Goal: Find specific page/section: Find specific page/section

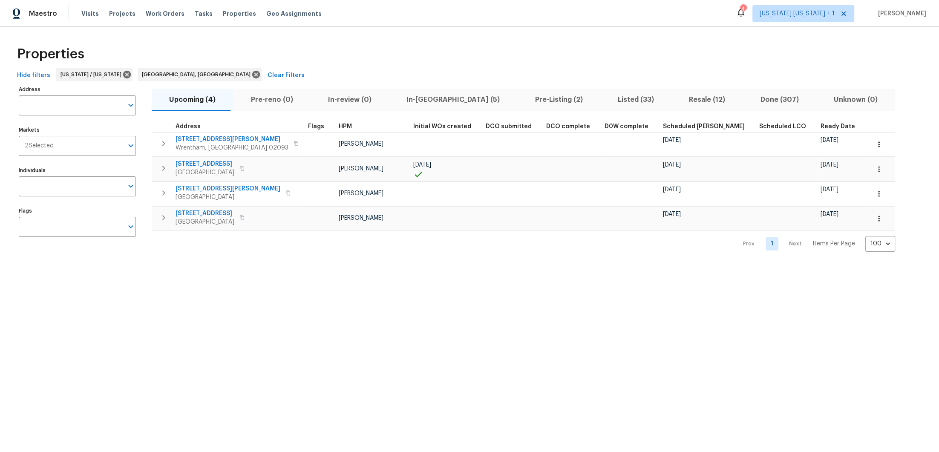
click at [664, 127] on span "Scheduled COE" at bounding box center [704, 127] width 82 height 6
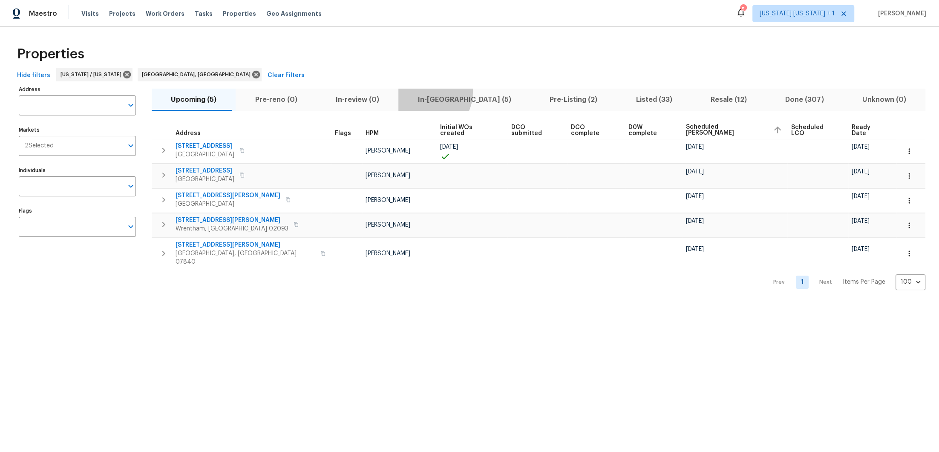
click at [410, 92] on button "In-reno (5)" at bounding box center [464, 100] width 132 height 22
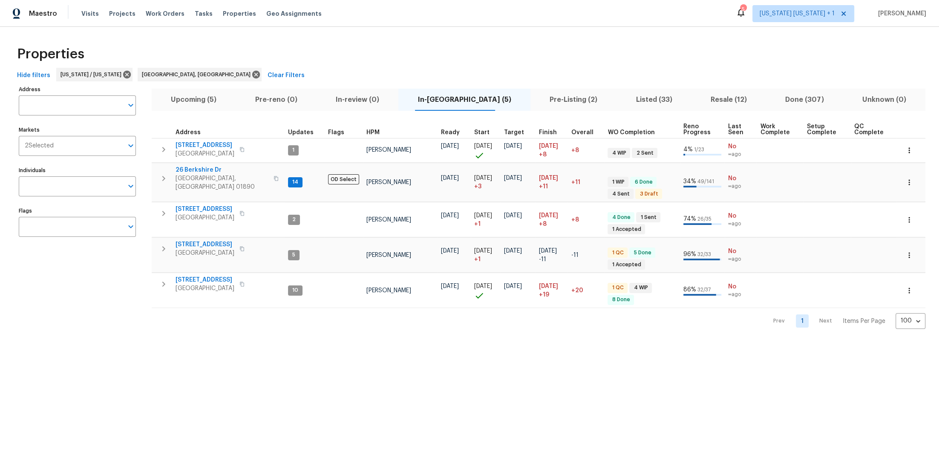
click at [632, 97] on span "Listed (33)" at bounding box center [654, 100] width 64 height 12
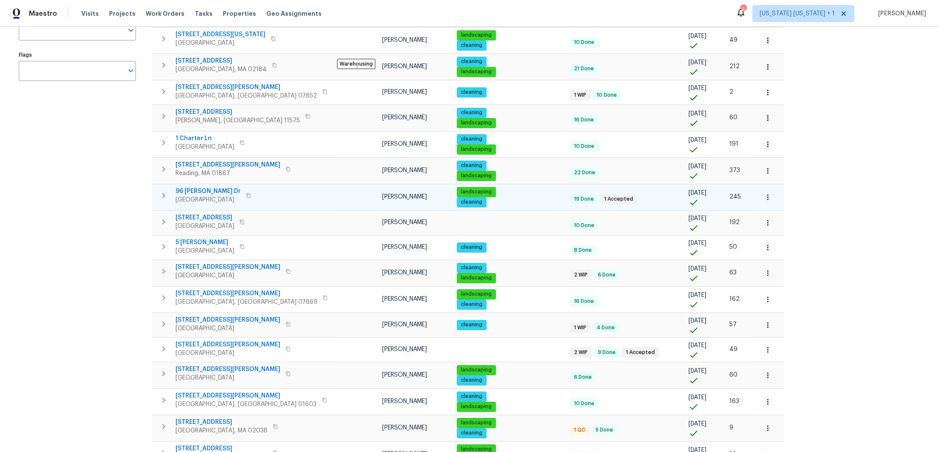
scroll to position [149, 0]
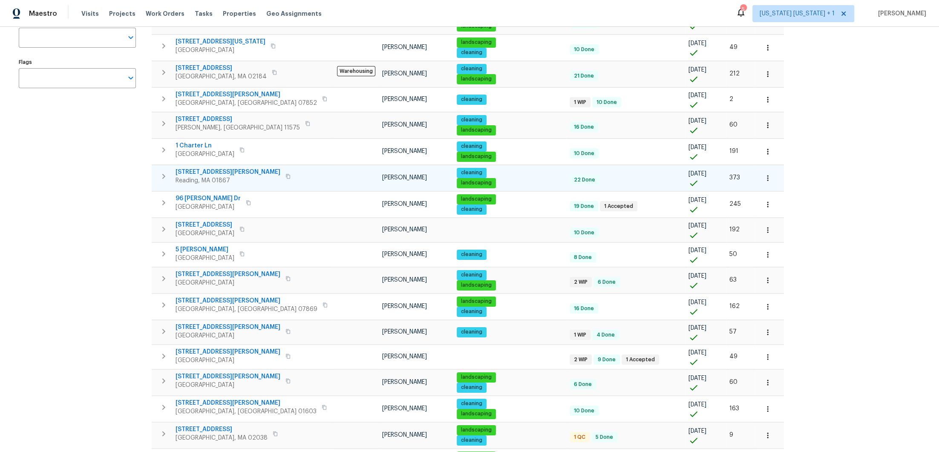
click at [764, 175] on icon "button" at bounding box center [768, 178] width 9 height 9
click at [677, 239] on p "Admin: Listing" at bounding box center [673, 237] width 39 height 9
click at [834, 141] on div at bounding box center [469, 226] width 939 height 452
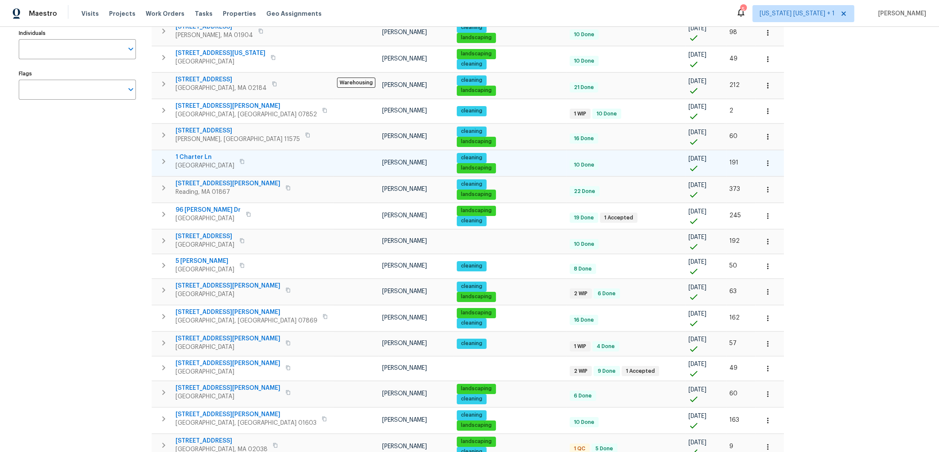
scroll to position [0, 0]
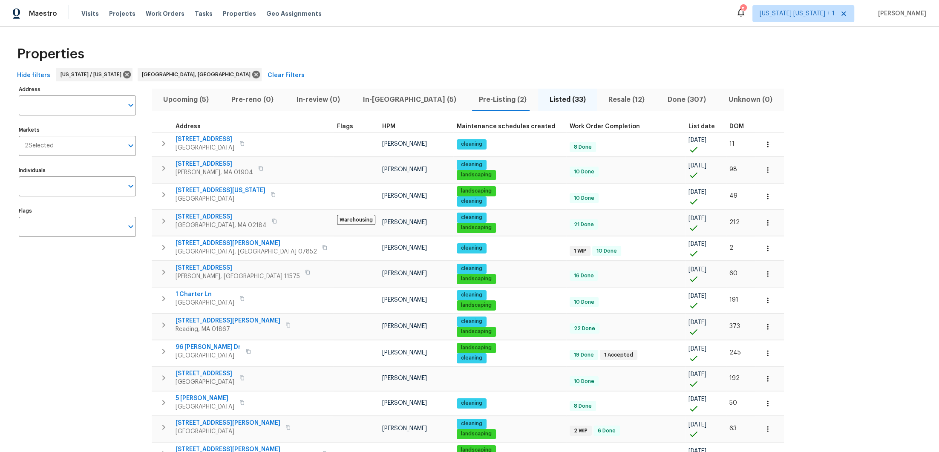
click at [730, 126] on span "DOM" at bounding box center [737, 127] width 14 height 6
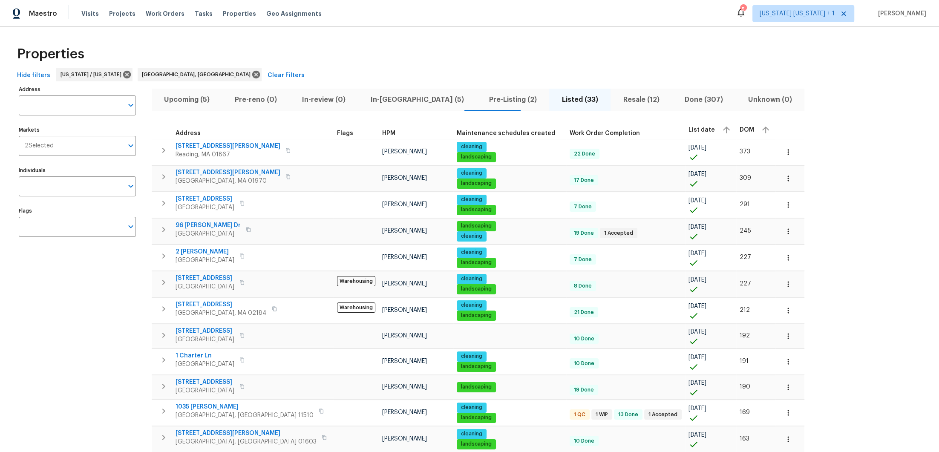
click at [740, 130] on span "DOM" at bounding box center [747, 130] width 14 height 6
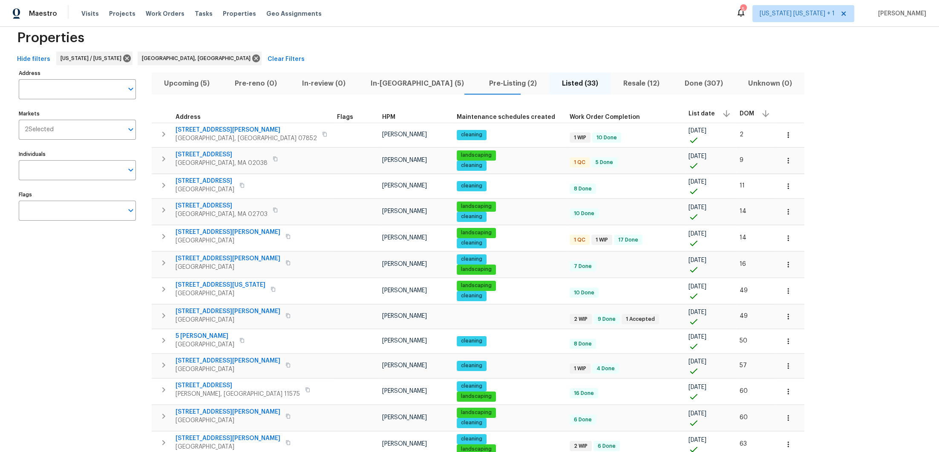
scroll to position [6, 0]
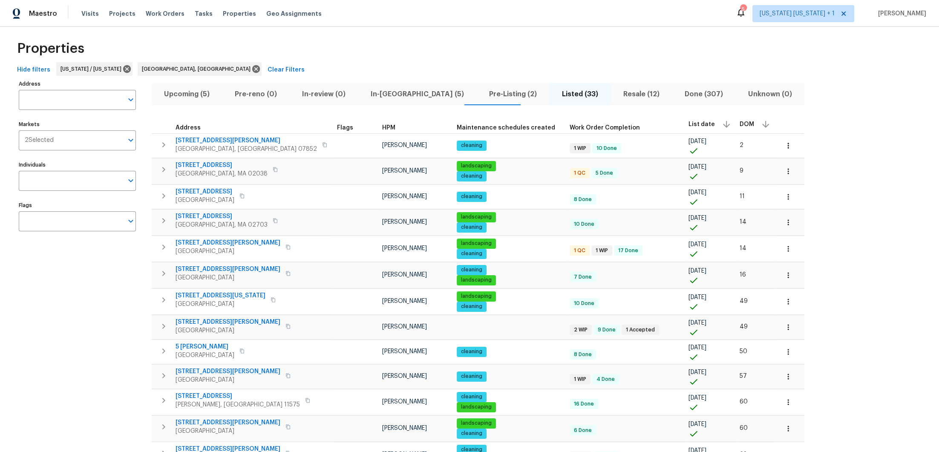
click at [482, 90] on span "Pre-Listing (2)" at bounding box center [513, 94] width 63 height 12
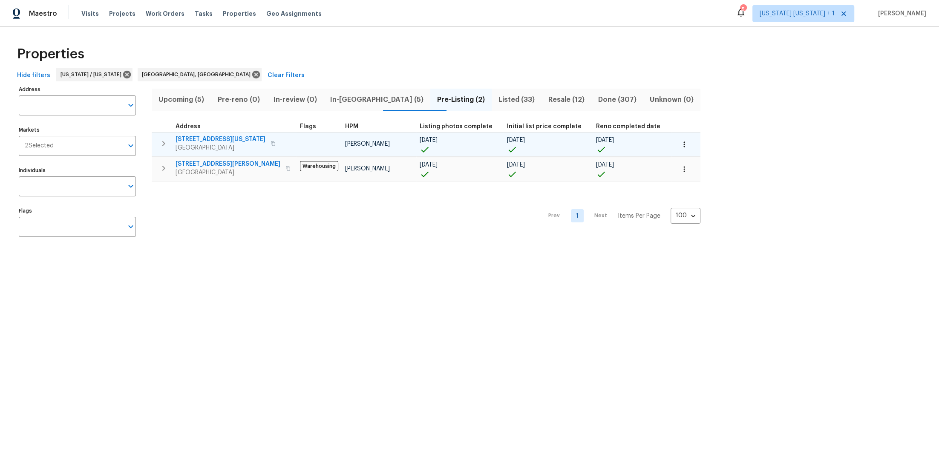
click at [196, 140] on span "371 Pennsylvania Ave" at bounding box center [221, 139] width 90 height 9
click at [271, 144] on icon "button" at bounding box center [273, 143] width 5 height 5
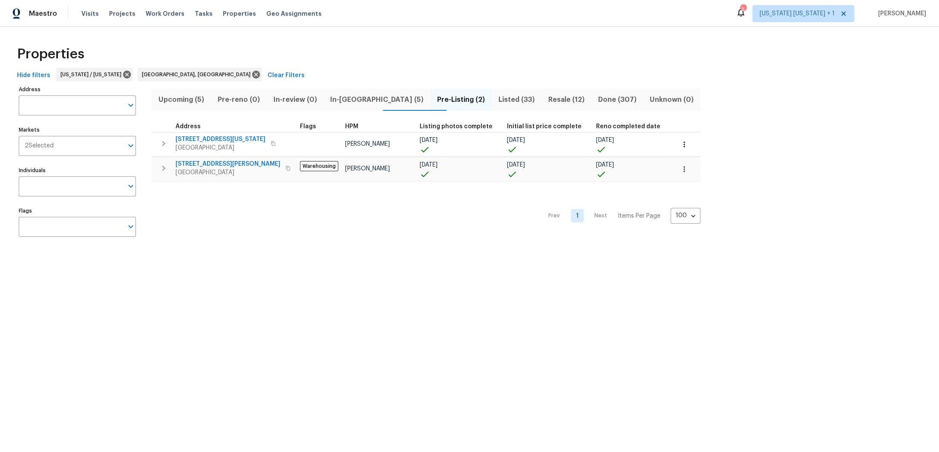
click at [395, 48] on div "Properties" at bounding box center [470, 53] width 912 height 27
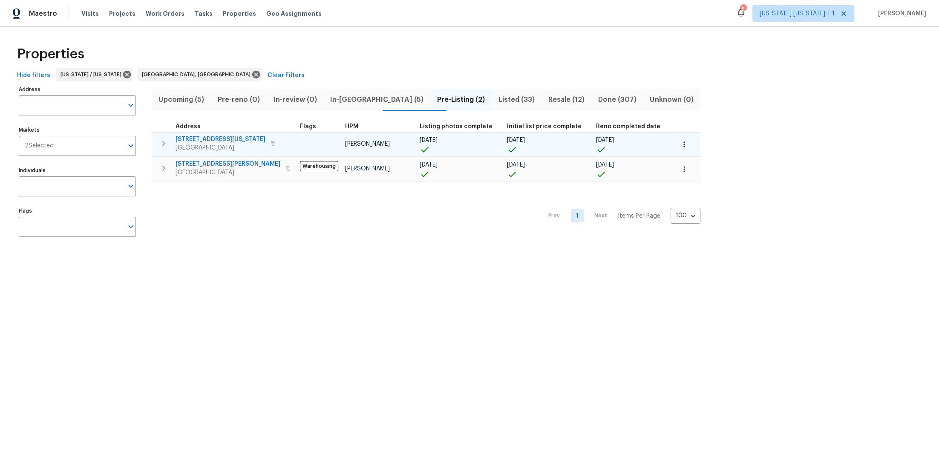
click at [202, 141] on span "371 Pennsylvania Ave" at bounding box center [221, 139] width 90 height 9
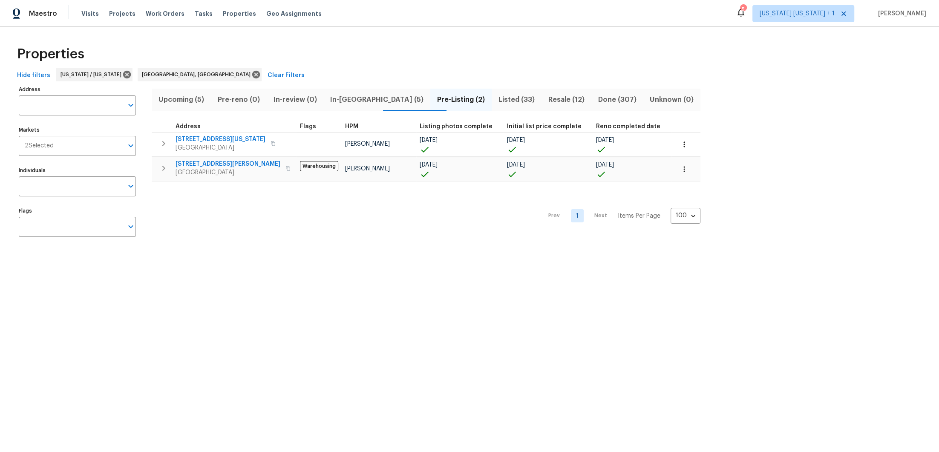
click at [609, 56] on div "Properties" at bounding box center [470, 53] width 912 height 27
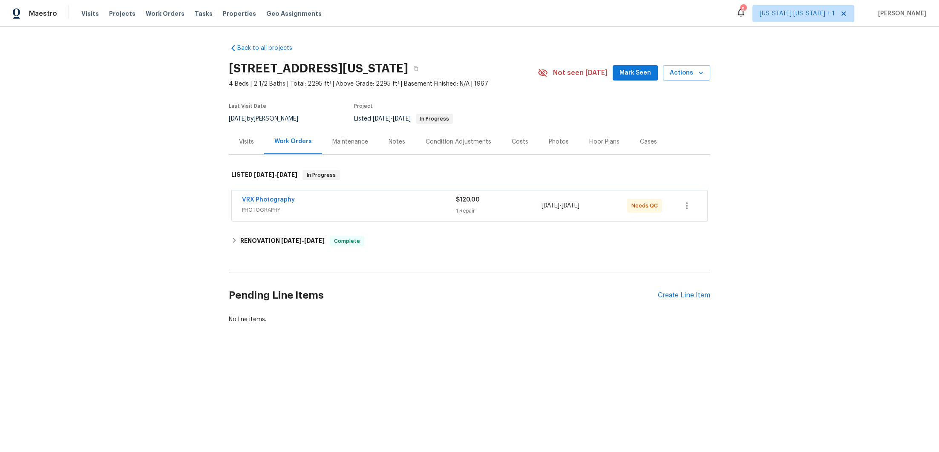
click at [549, 142] on div "Photos" at bounding box center [559, 142] width 20 height 9
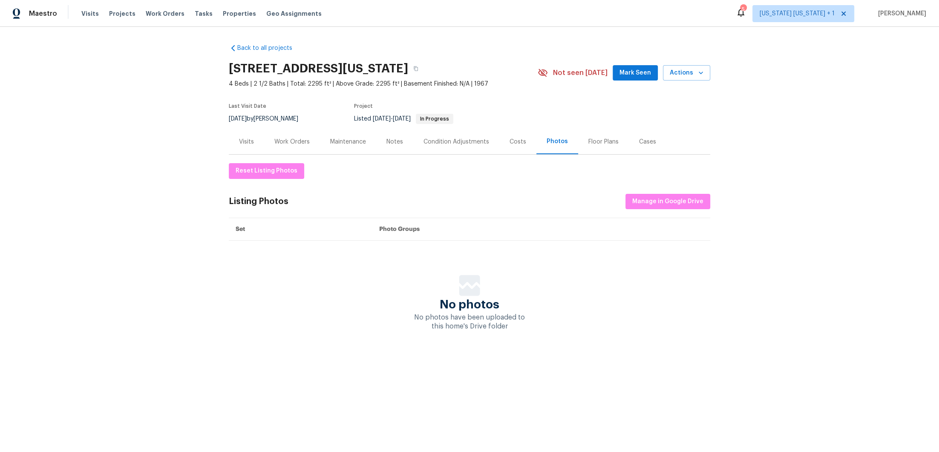
click at [290, 144] on div "Work Orders" at bounding box center [291, 142] width 35 height 9
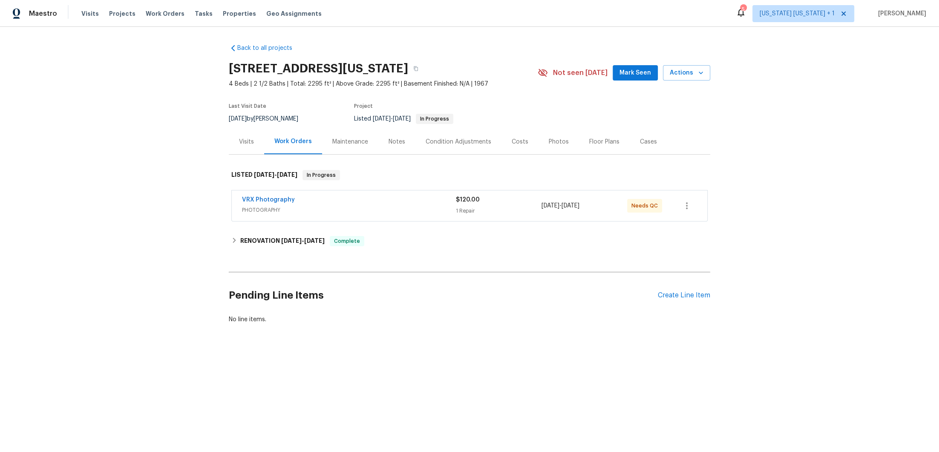
click at [546, 146] on div "Photos" at bounding box center [559, 141] width 40 height 25
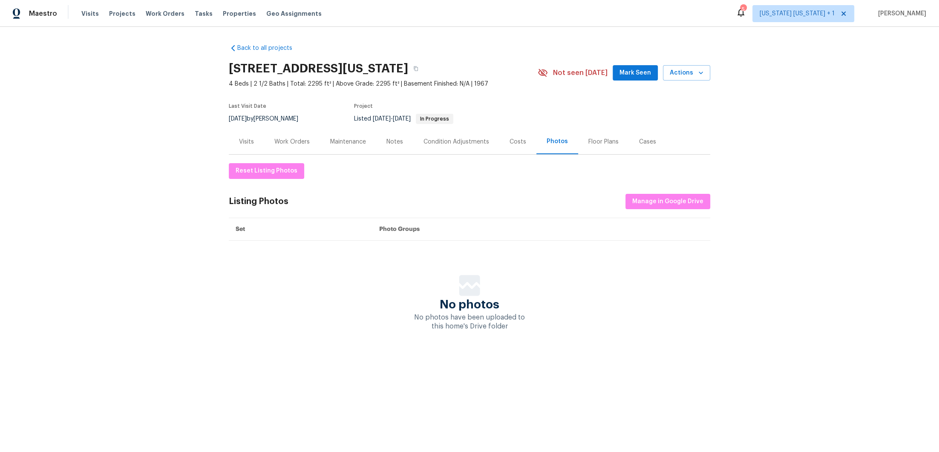
click at [304, 142] on div "Work Orders" at bounding box center [291, 142] width 35 height 9
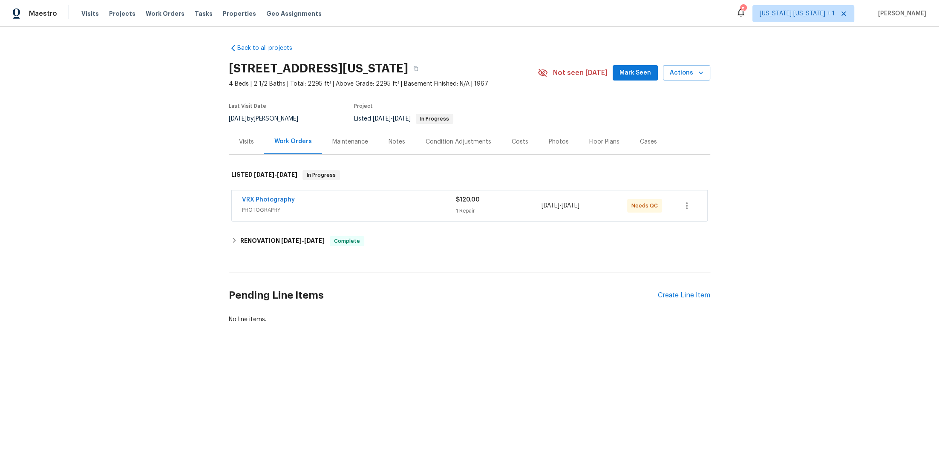
click at [549, 143] on div "Photos" at bounding box center [559, 142] width 20 height 9
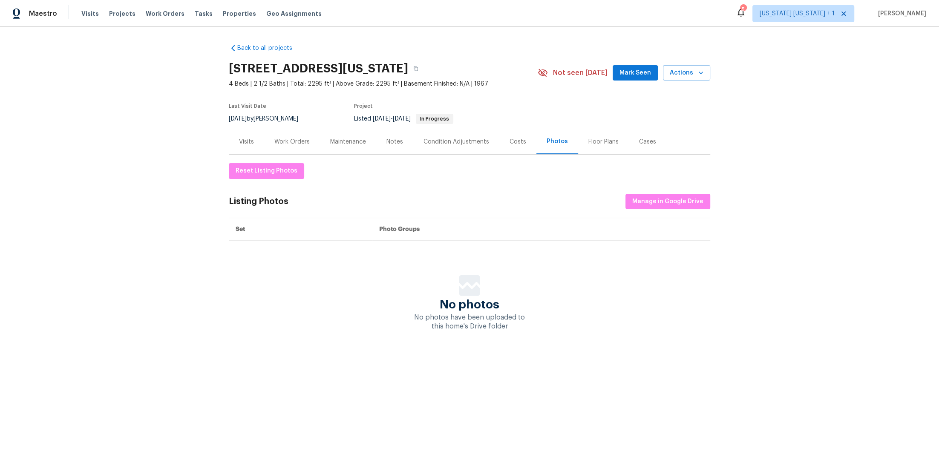
click at [304, 142] on div "Work Orders" at bounding box center [291, 142] width 35 height 9
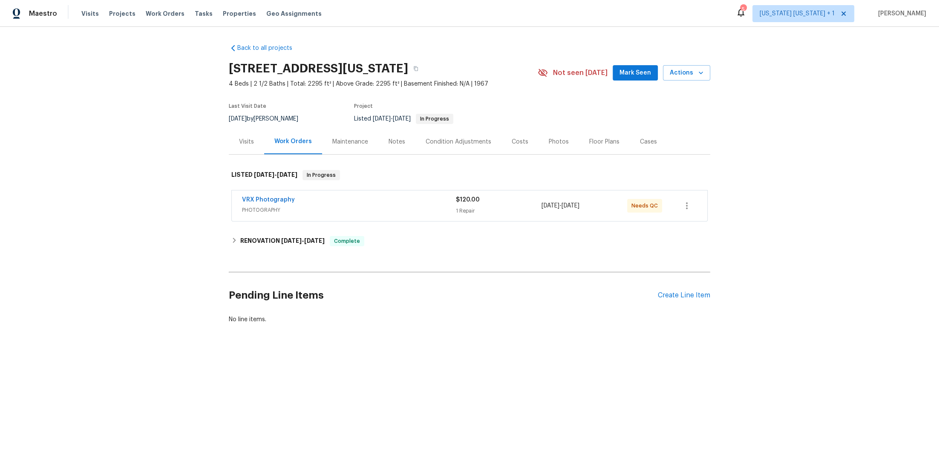
click at [549, 139] on div "Photos" at bounding box center [559, 142] width 20 height 9
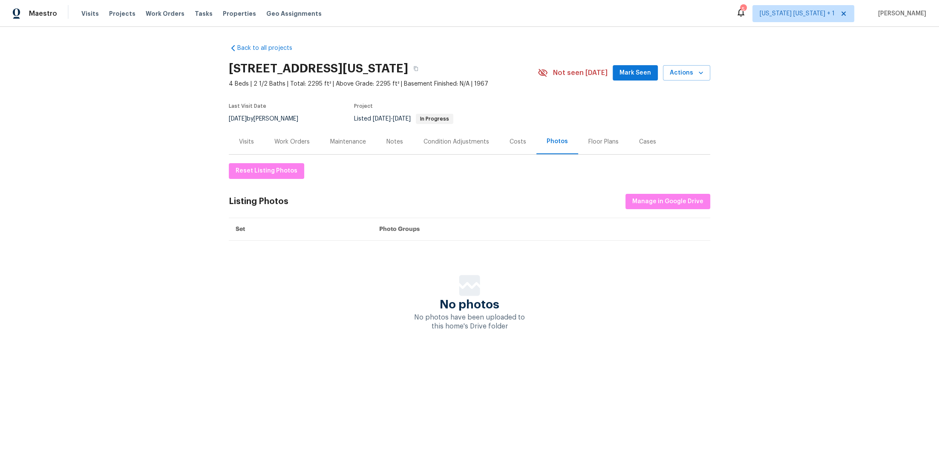
click at [289, 142] on div "Work Orders" at bounding box center [291, 142] width 35 height 9
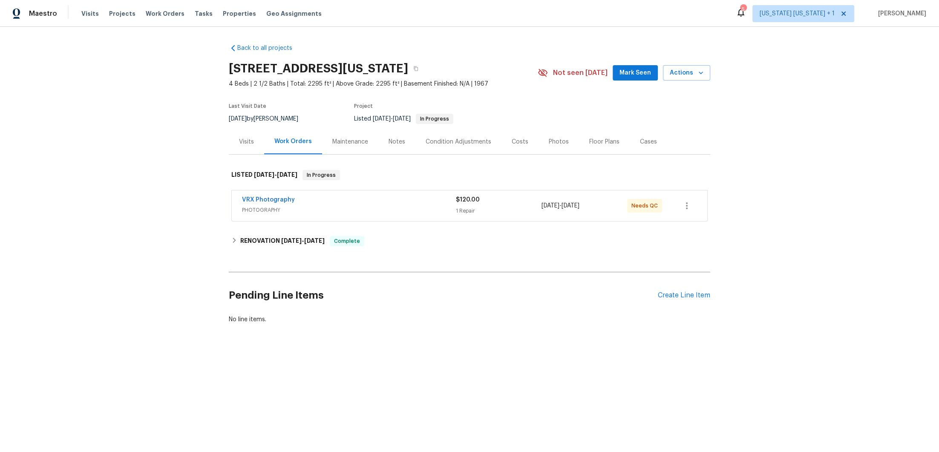
click at [397, 203] on div "VRX Photography" at bounding box center [349, 201] width 214 height 10
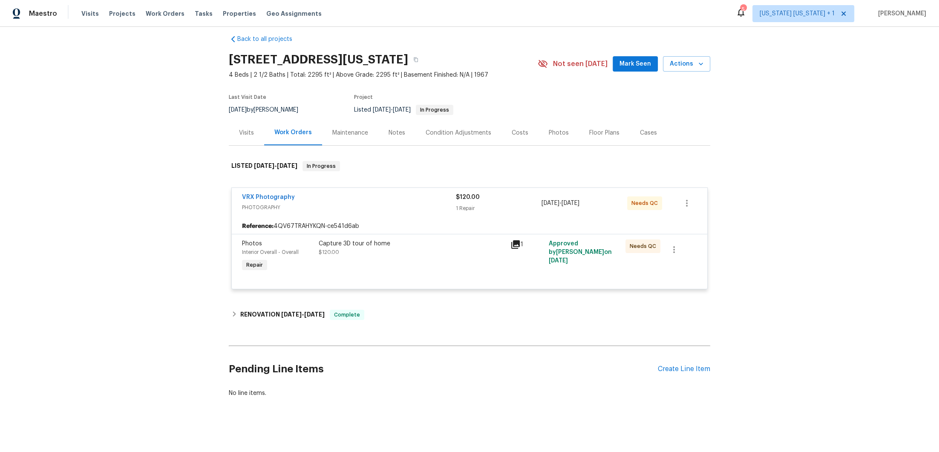
scroll to position [19, 0]
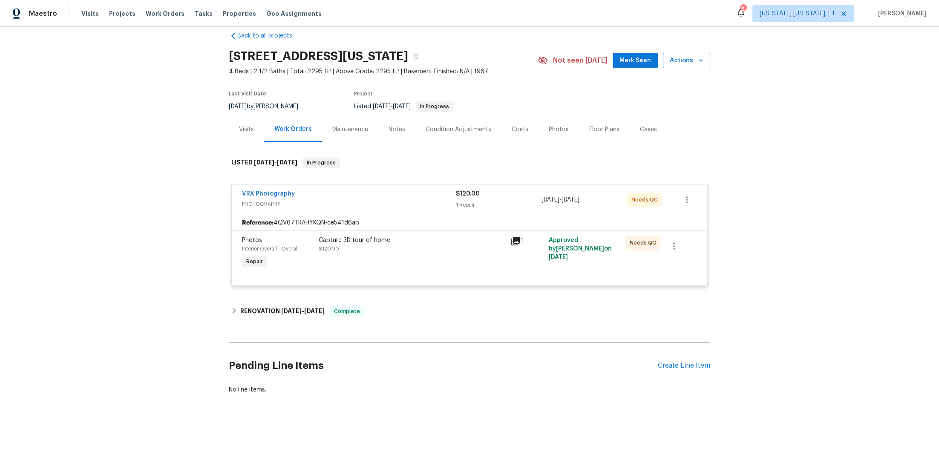
click at [387, 191] on div "VRX Photography" at bounding box center [349, 195] width 214 height 10
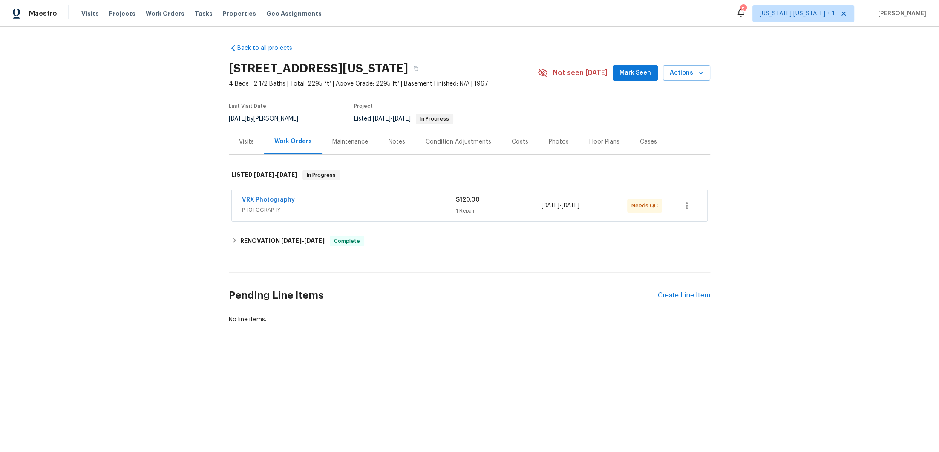
click at [394, 145] on div "Notes" at bounding box center [397, 142] width 17 height 9
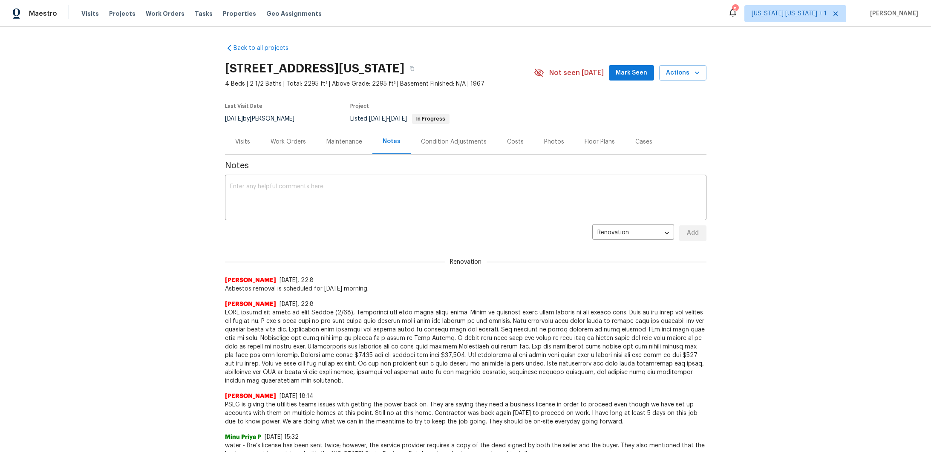
click at [536, 142] on div "Photos" at bounding box center [554, 141] width 40 height 25
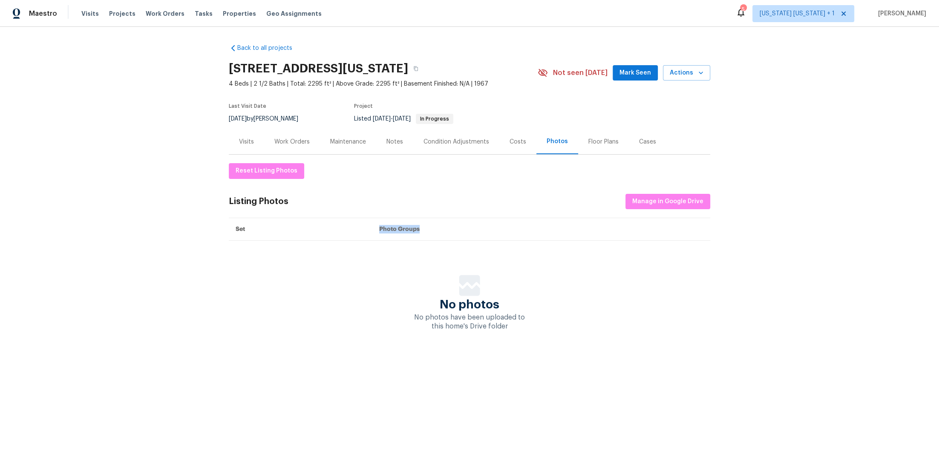
drag, startPoint x: 418, startPoint y: 229, endPoint x: 378, endPoint y: 229, distance: 39.6
click at [378, 229] on th "Photo Groups" at bounding box center [541, 229] width 338 height 23
click at [378, 228] on th "Photo Groups" at bounding box center [541, 229] width 338 height 23
drag, startPoint x: 376, startPoint y: 229, endPoint x: 417, endPoint y: 228, distance: 40.9
click at [417, 228] on th "Photo Groups" at bounding box center [541, 229] width 338 height 23
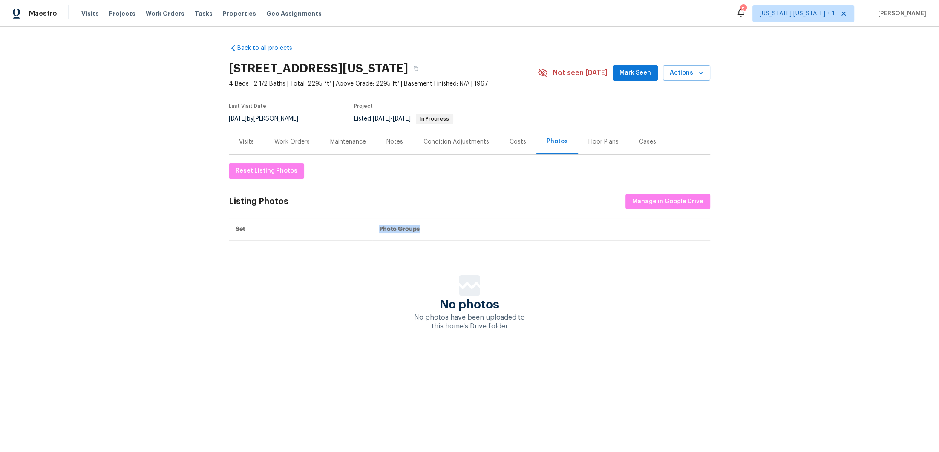
click at [424, 228] on th "Photo Groups" at bounding box center [541, 229] width 338 height 23
click at [298, 142] on div "Work Orders" at bounding box center [291, 142] width 35 height 9
